Goal: Find specific page/section: Find specific page/section

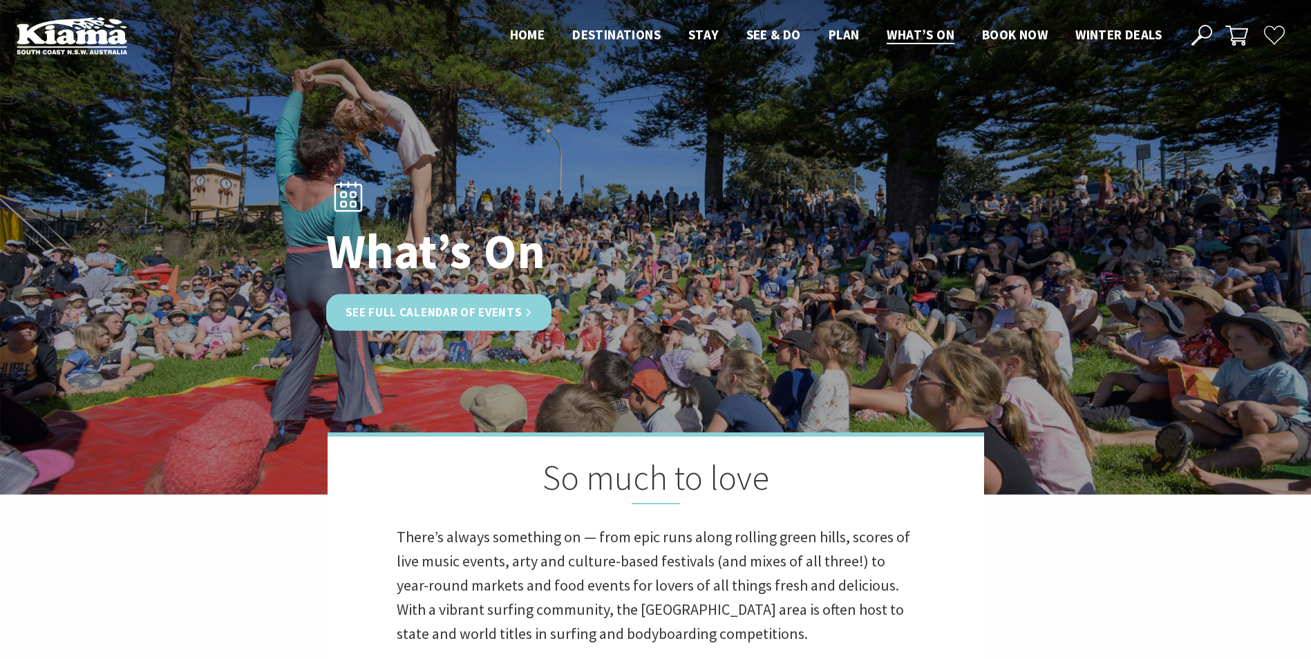
click at [513, 308] on link "See Full Calendar of Events" at bounding box center [439, 312] width 226 height 37
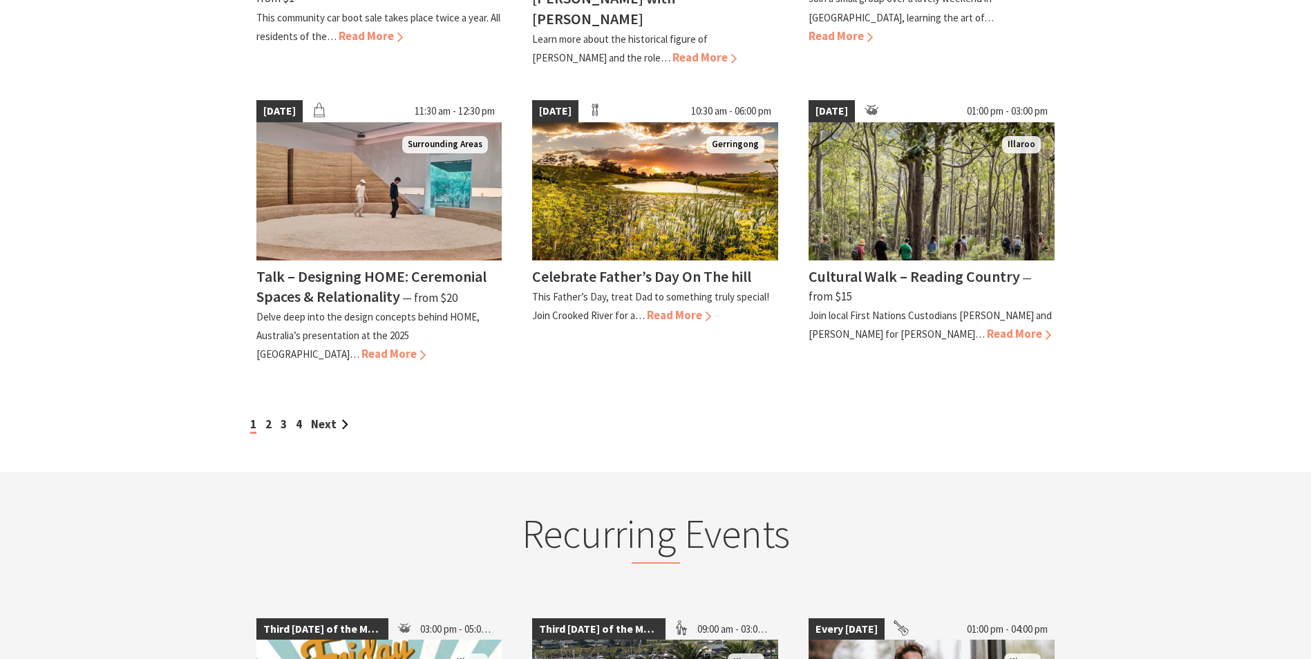
scroll to position [1298, 0]
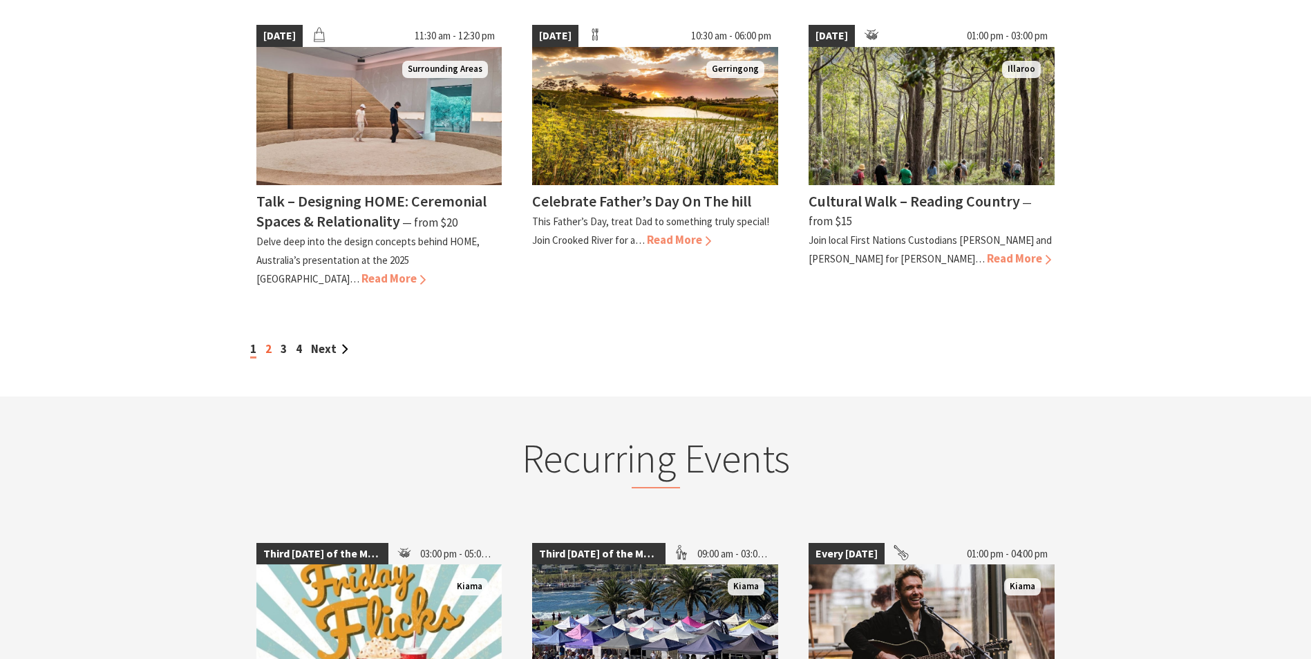
click at [269, 341] on link "2" at bounding box center [268, 348] width 6 height 15
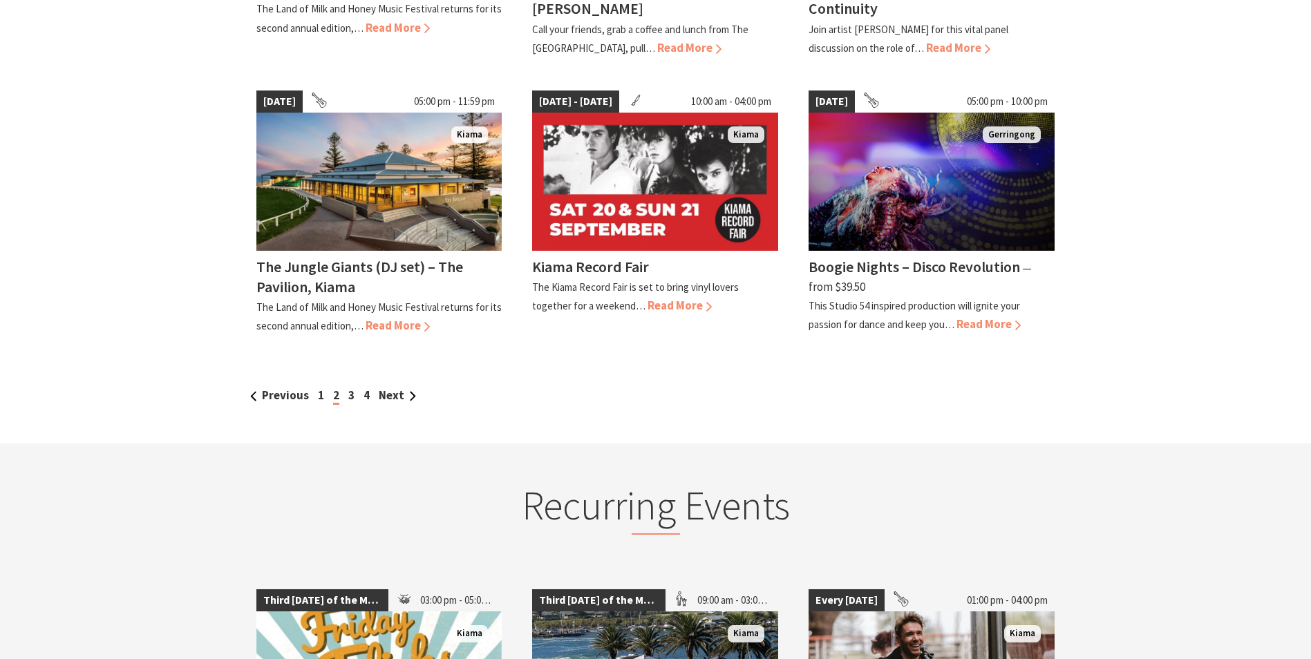
scroll to position [1273, 0]
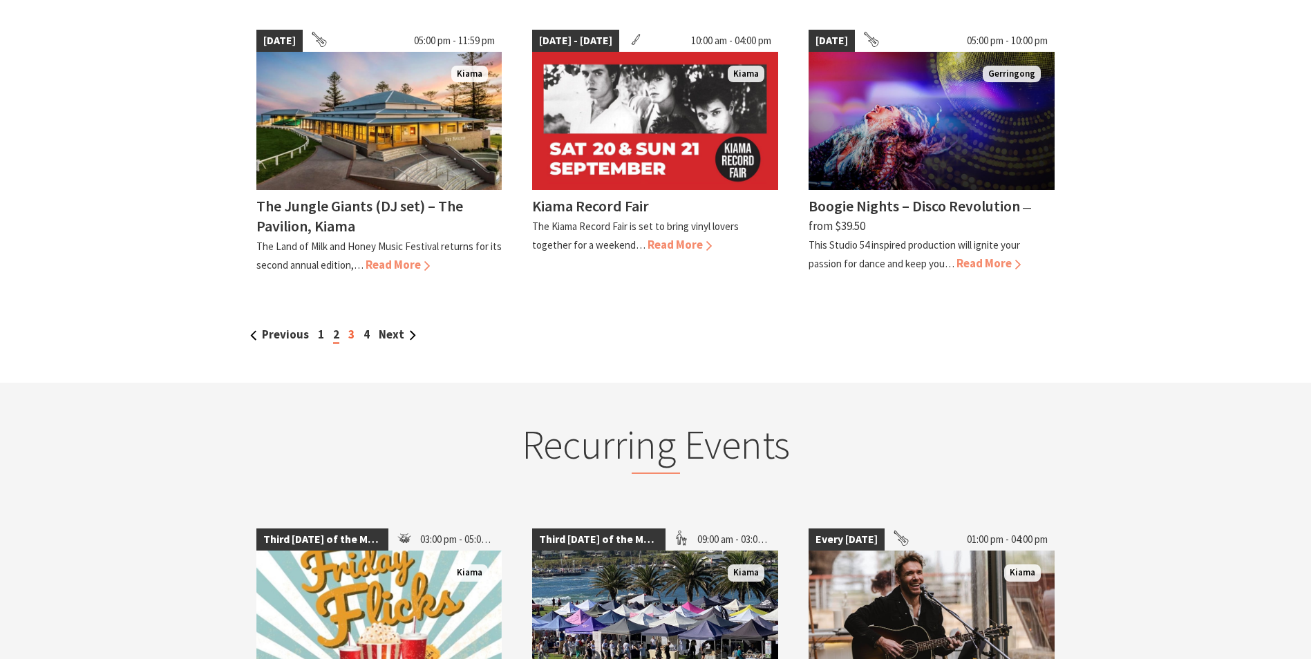
click at [348, 327] on link "3" at bounding box center [351, 334] width 6 height 15
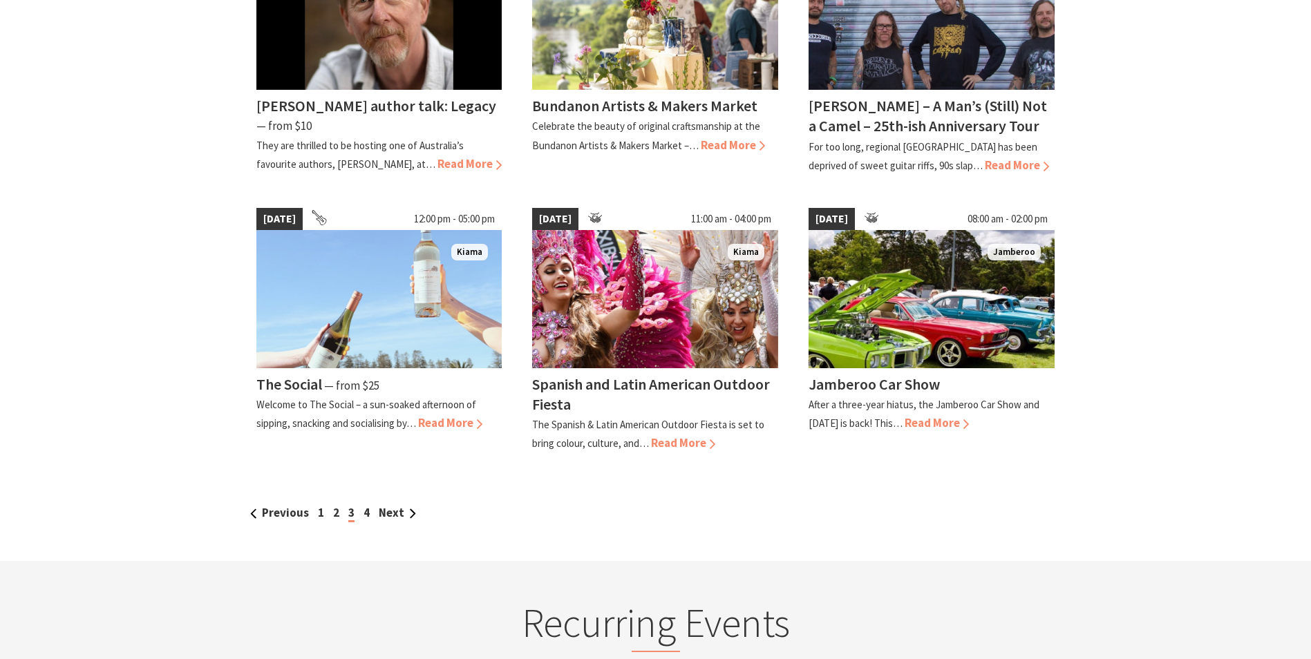
scroll to position [1098, 0]
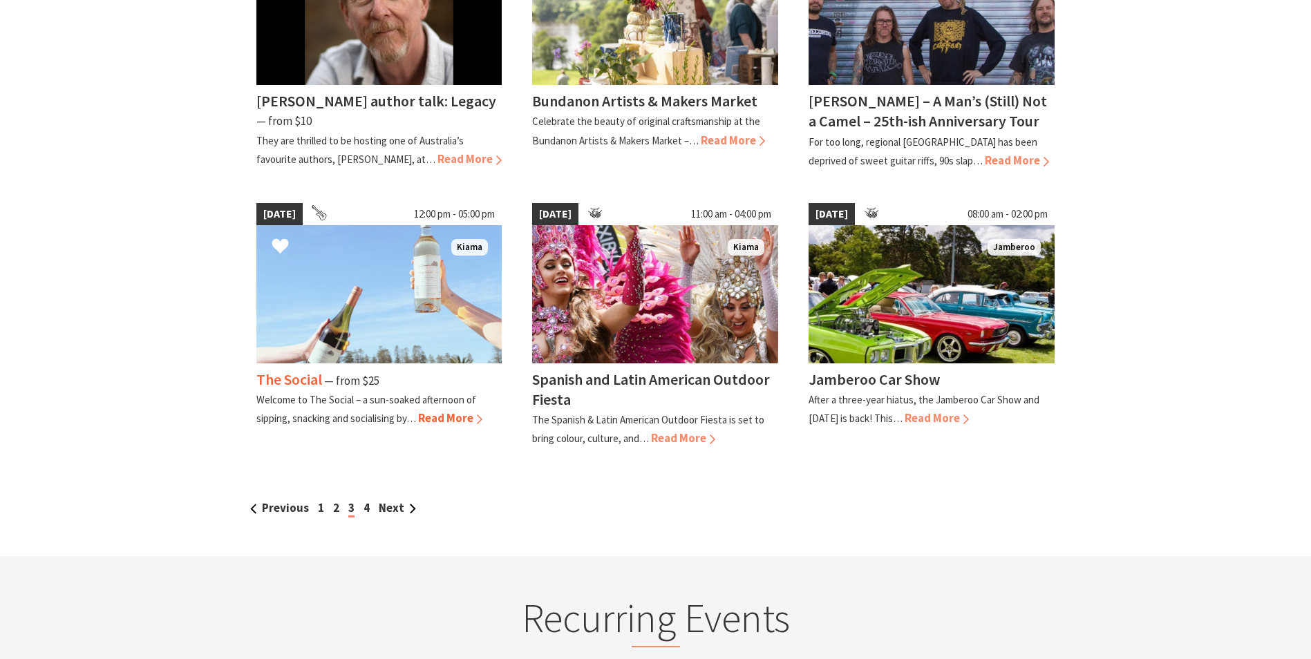
click at [393, 339] on img at bounding box center [379, 294] width 246 height 138
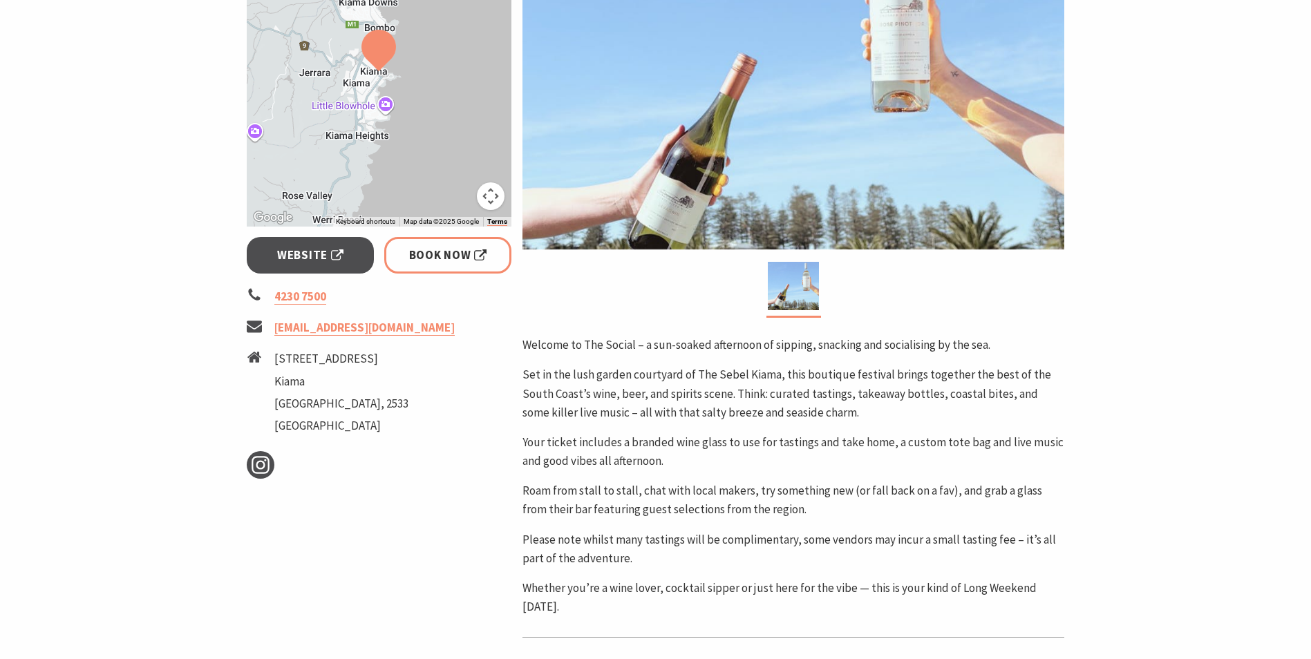
scroll to position [352, 0]
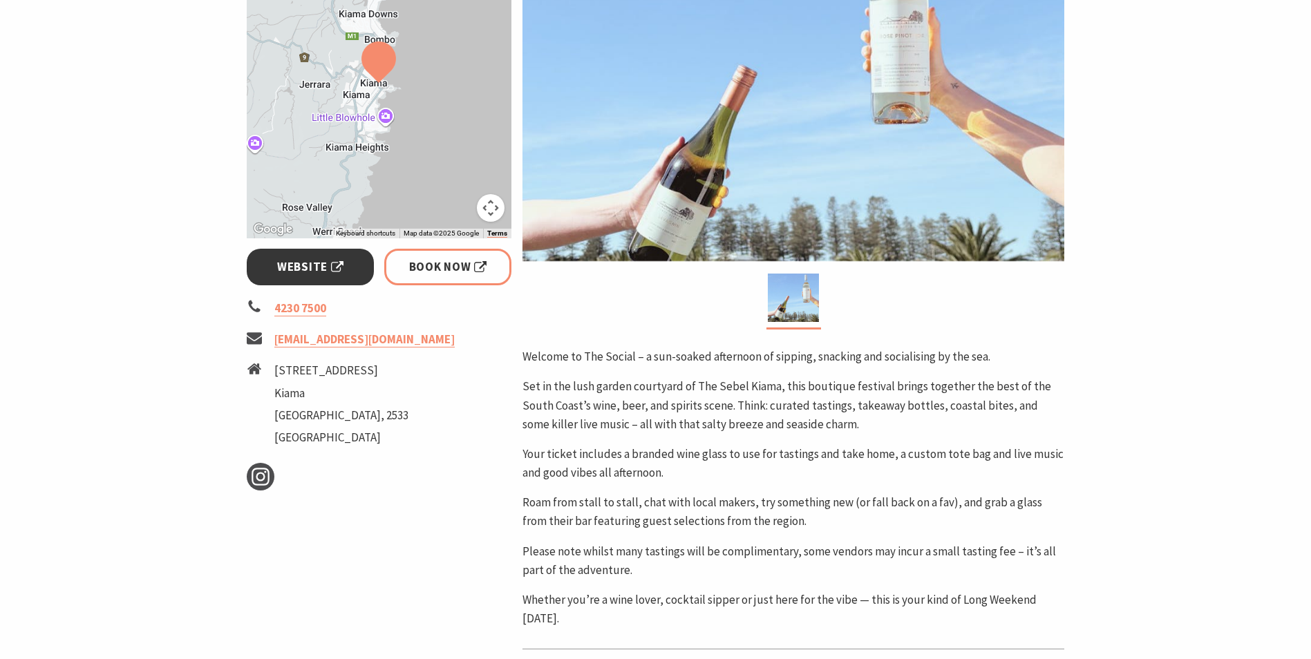
click at [297, 270] on span "Website" at bounding box center [310, 267] width 66 height 19
